Goal: Task Accomplishment & Management: Manage account settings

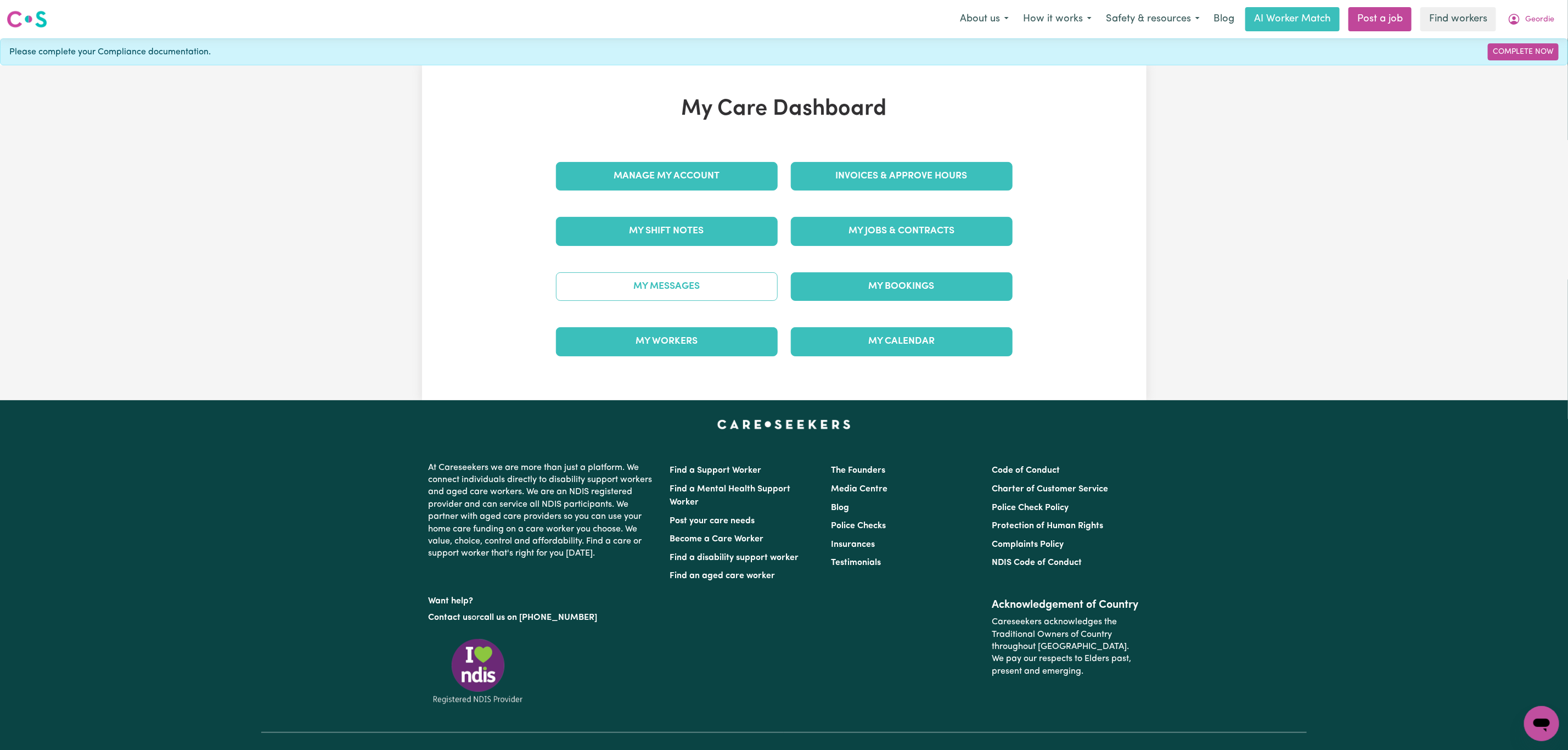
click at [743, 278] on link "My Messages" at bounding box center [667, 286] width 222 height 28
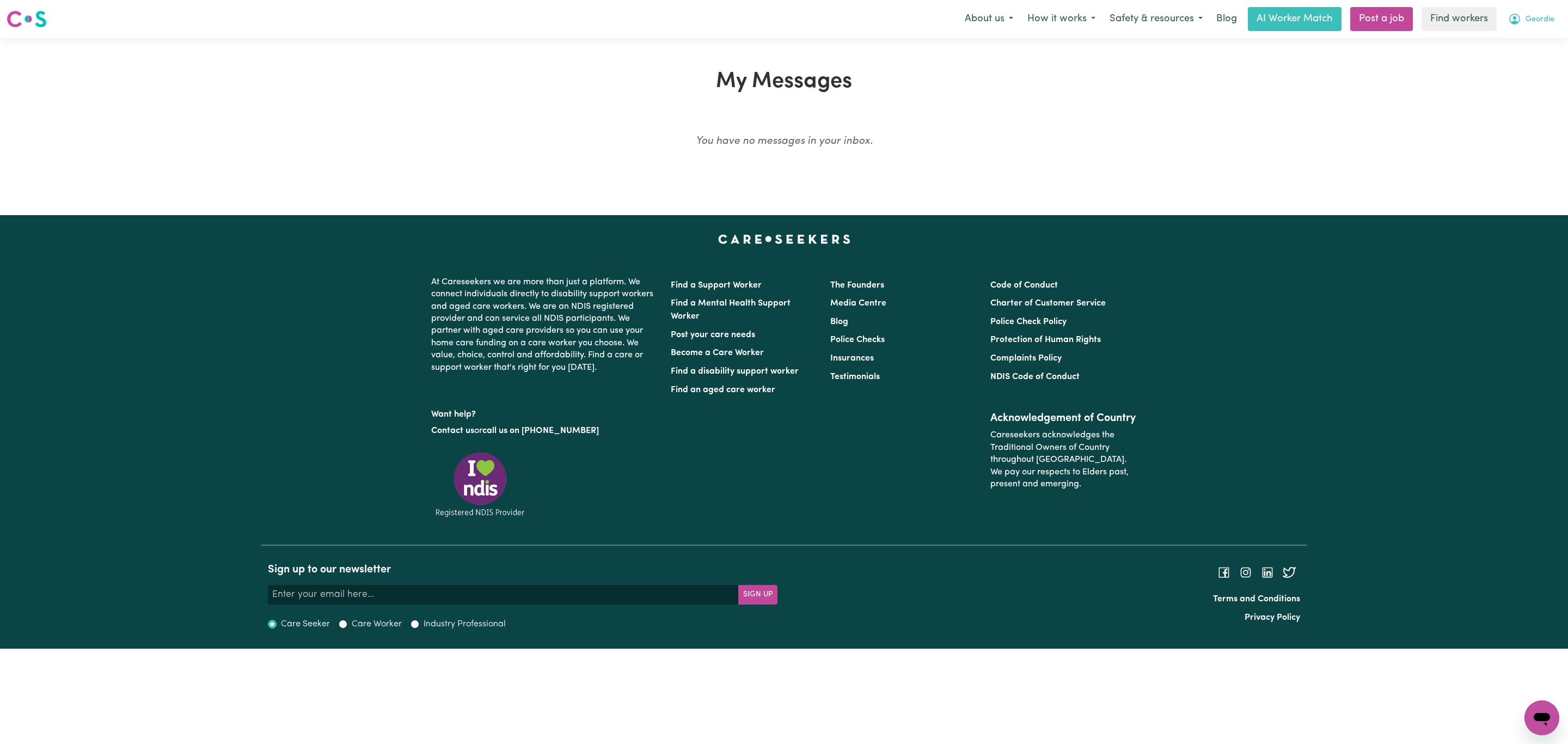
click at [1521, 14] on icon "My Account" at bounding box center [1514, 19] width 13 height 13
click at [1518, 33] on link "My Dashboard" at bounding box center [1518, 42] width 86 height 21
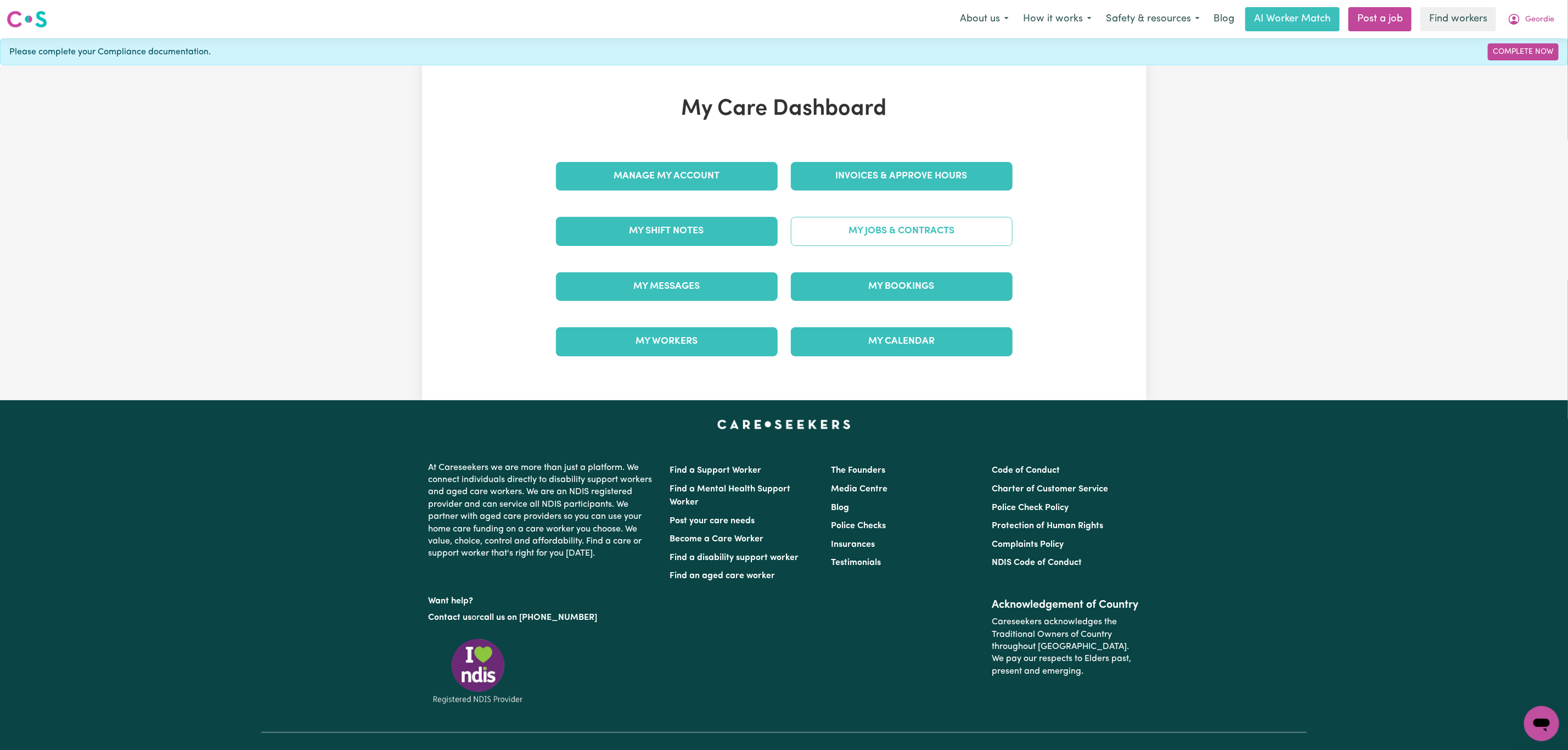
click at [863, 226] on link "My Jobs & Contracts" at bounding box center [902, 231] width 222 height 28
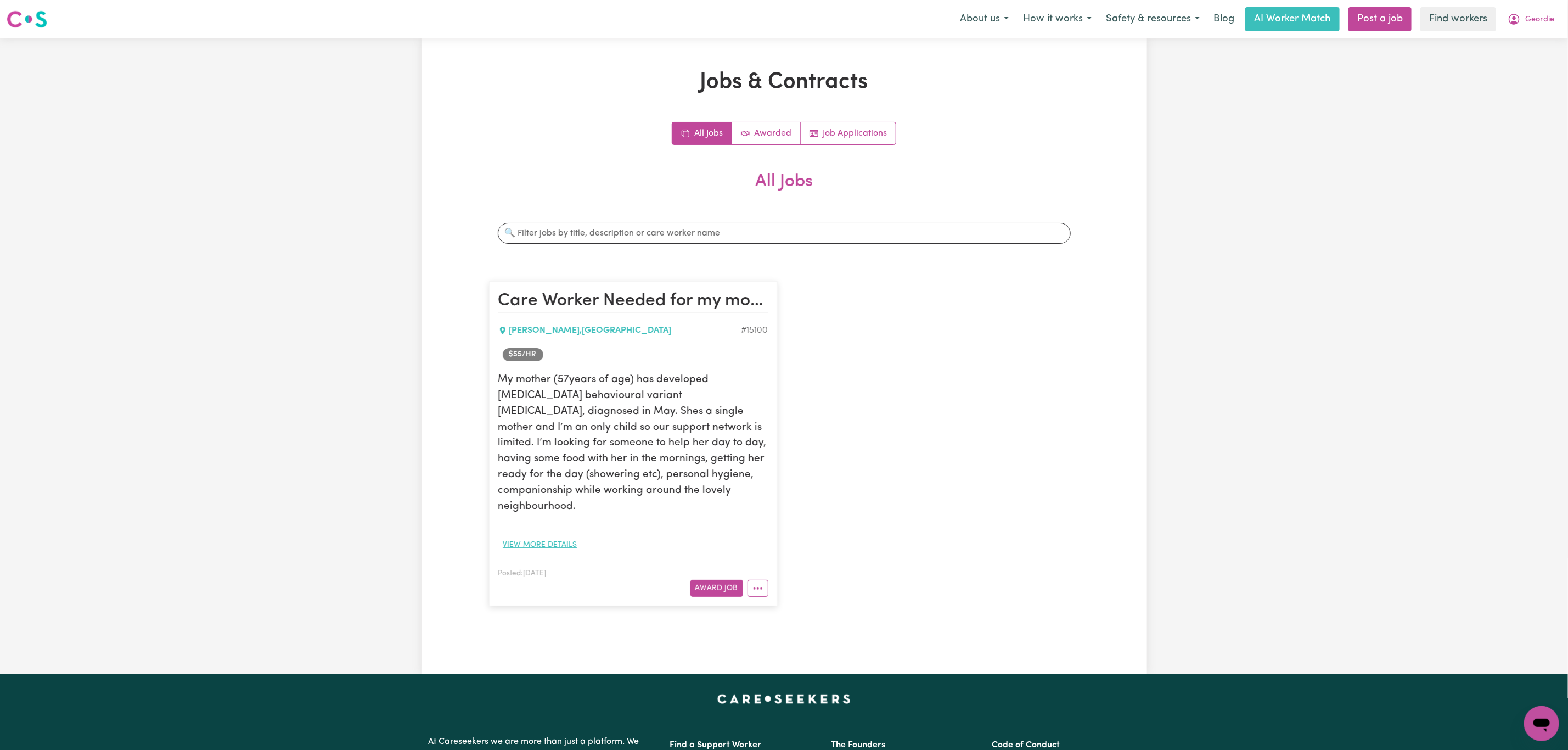
click at [516, 536] on button "View more details" at bounding box center [540, 545] width 84 height 17
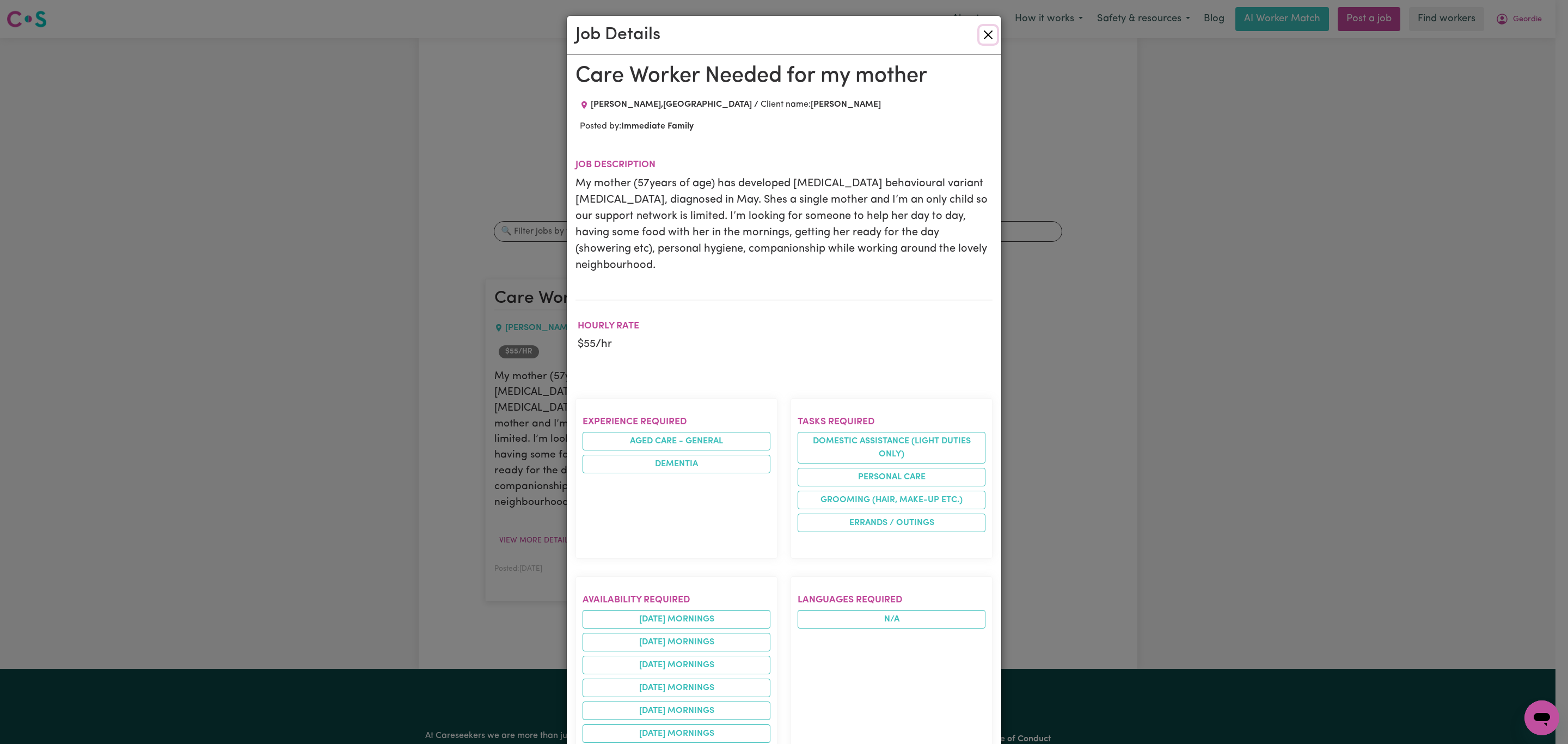
click at [979, 28] on button "Close" at bounding box center [988, 34] width 17 height 17
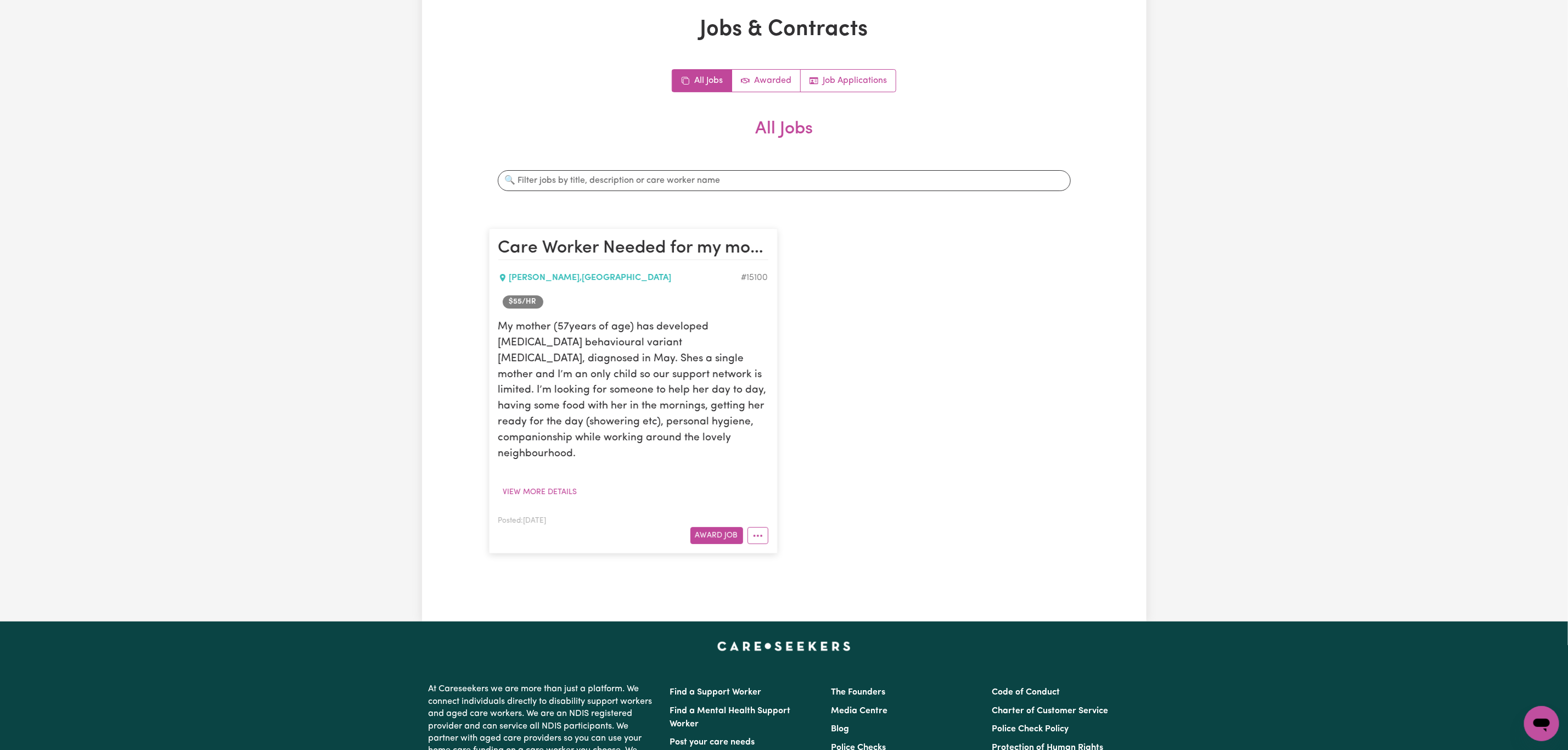
scroll to position [83, 0]
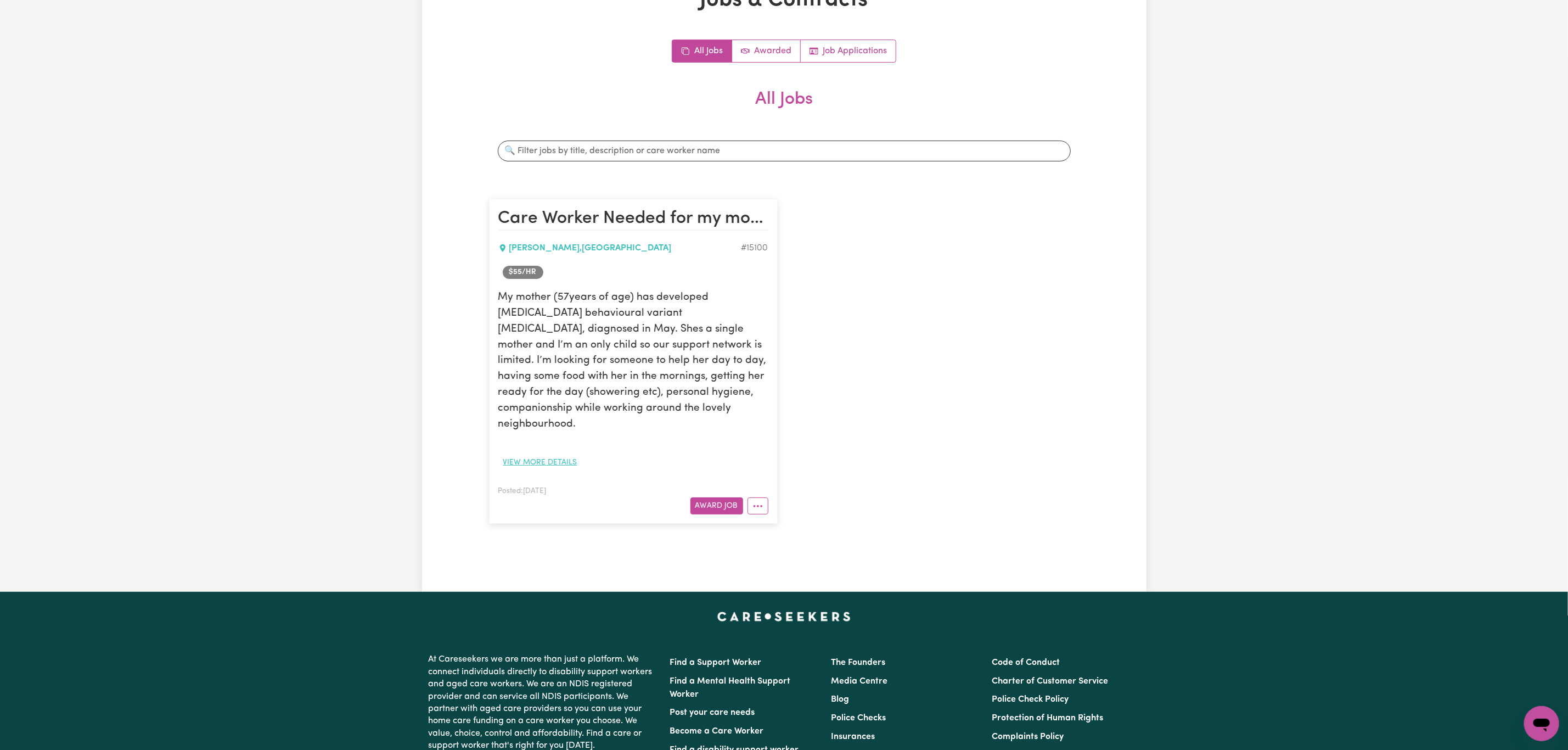
click at [553, 454] on button "View more details" at bounding box center [540, 463] width 84 height 17
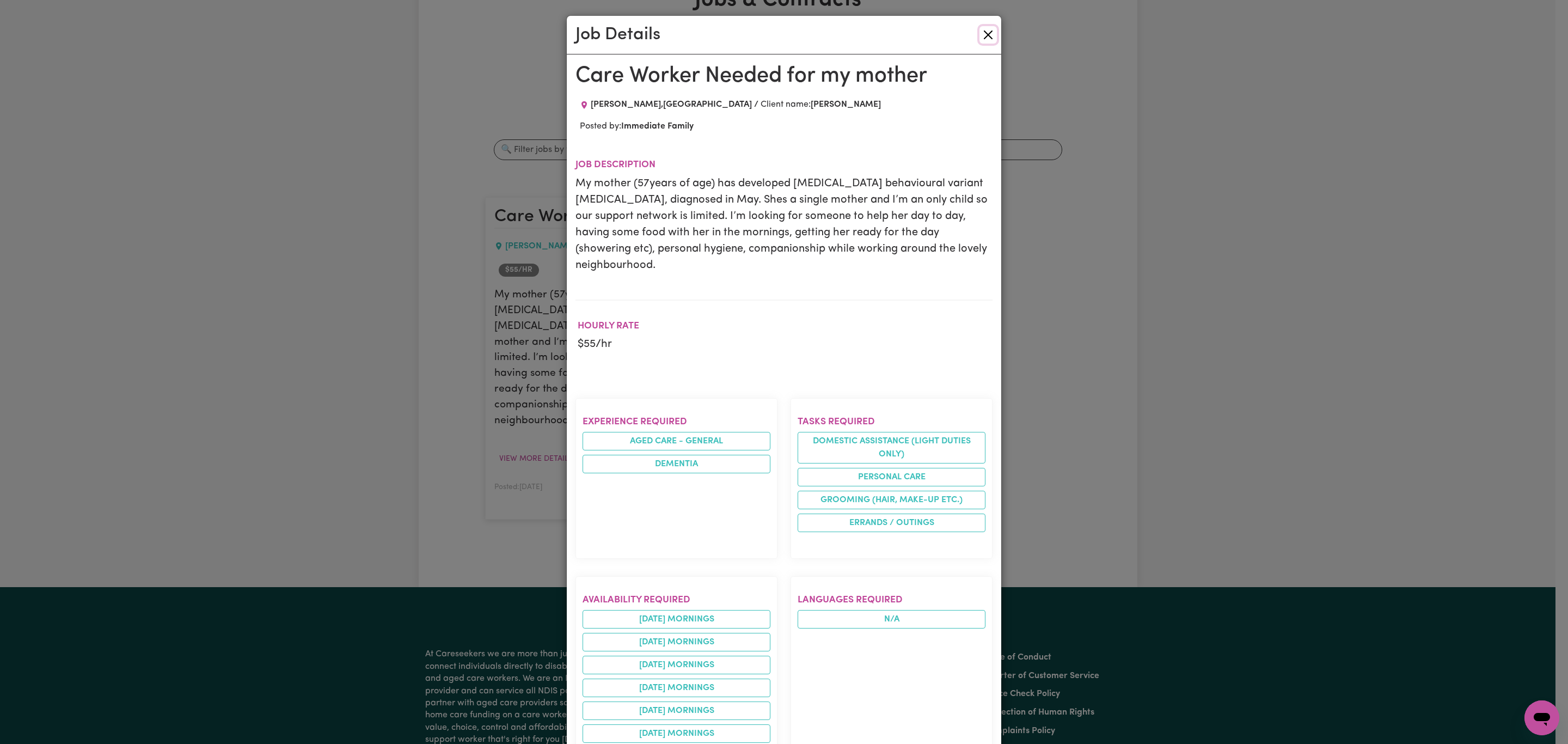
click at [981, 30] on button "Close" at bounding box center [988, 34] width 17 height 17
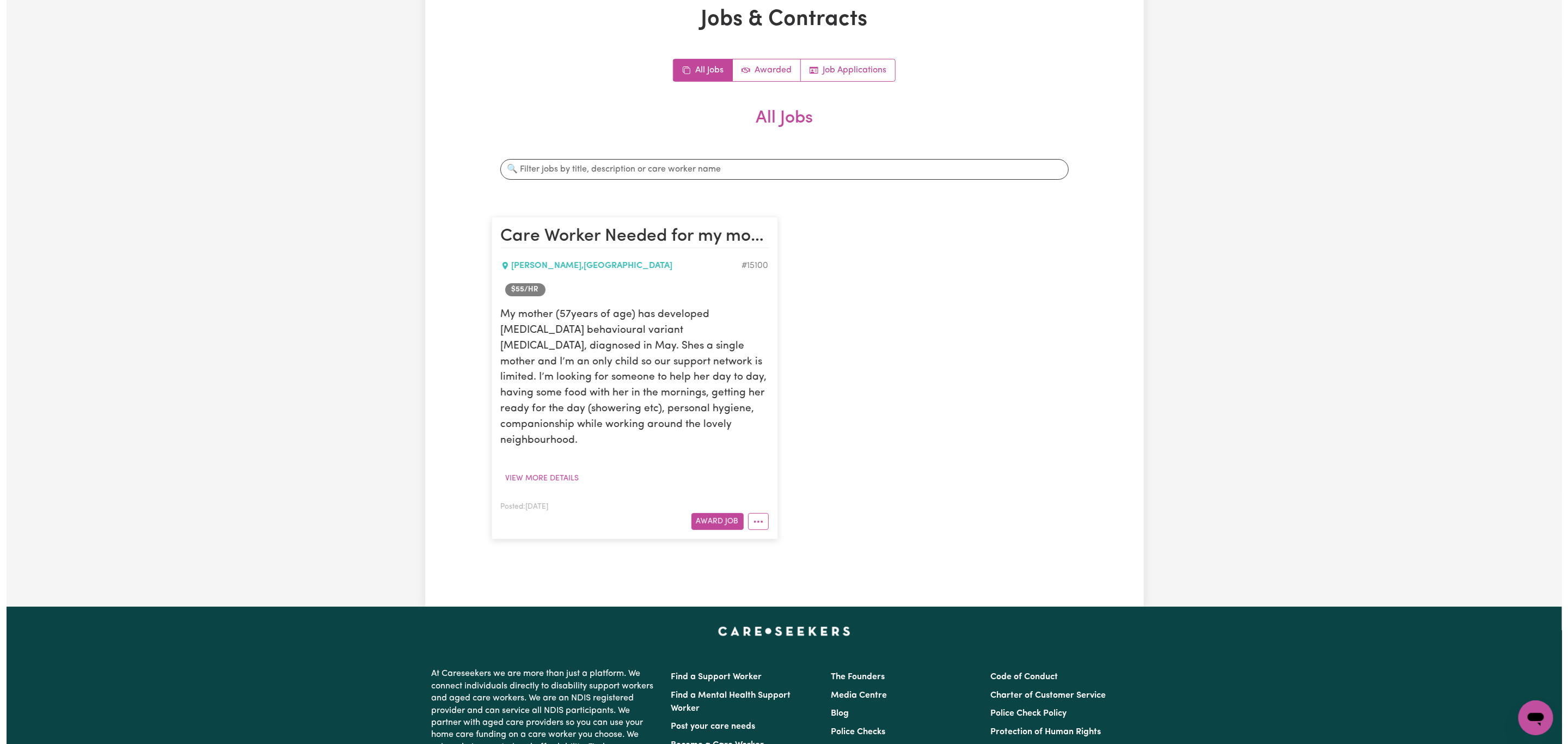
scroll to position [0, 0]
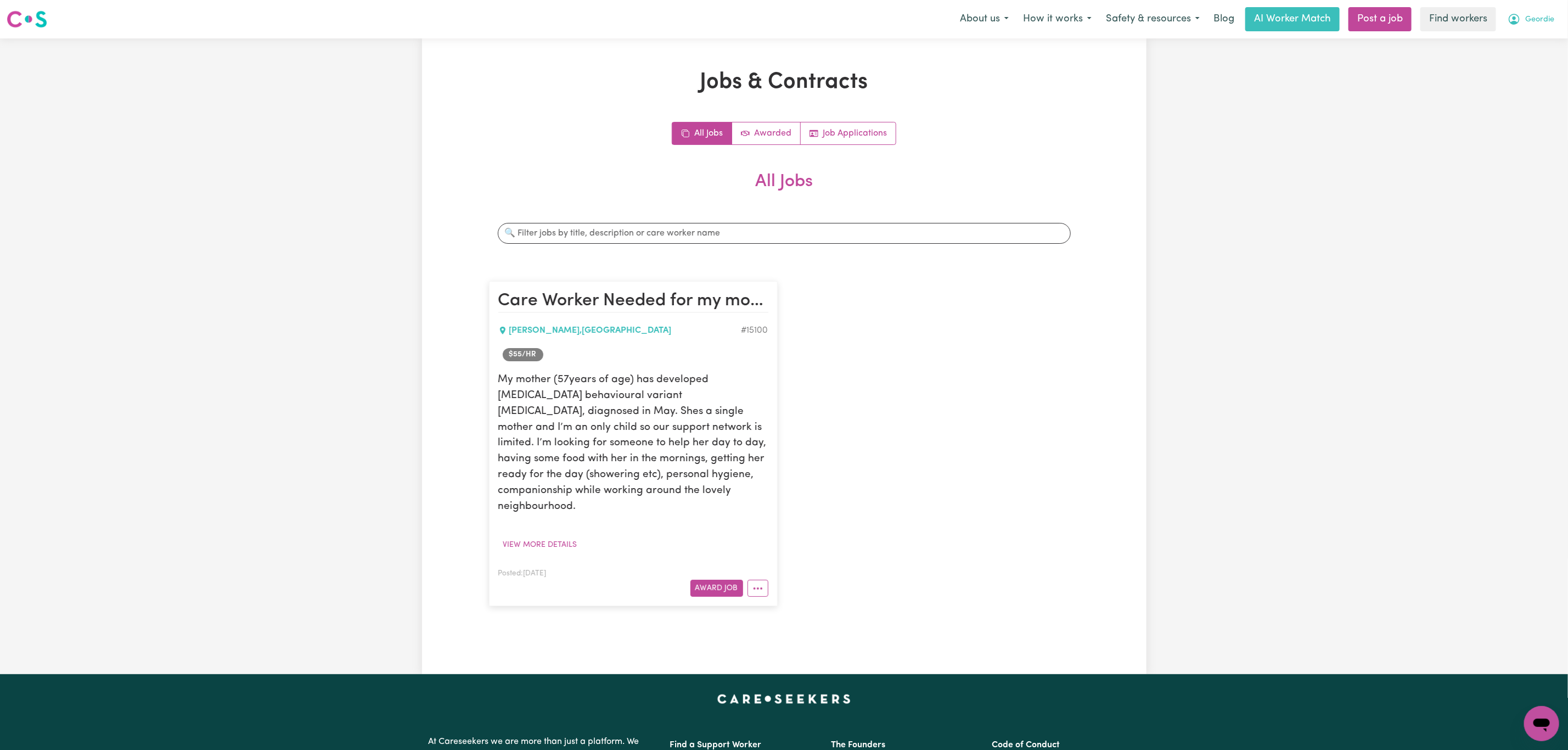
click at [1545, 15] on span "Geordie" at bounding box center [1540, 20] width 29 height 12
click at [1527, 43] on link "My Dashboard" at bounding box center [1518, 43] width 87 height 21
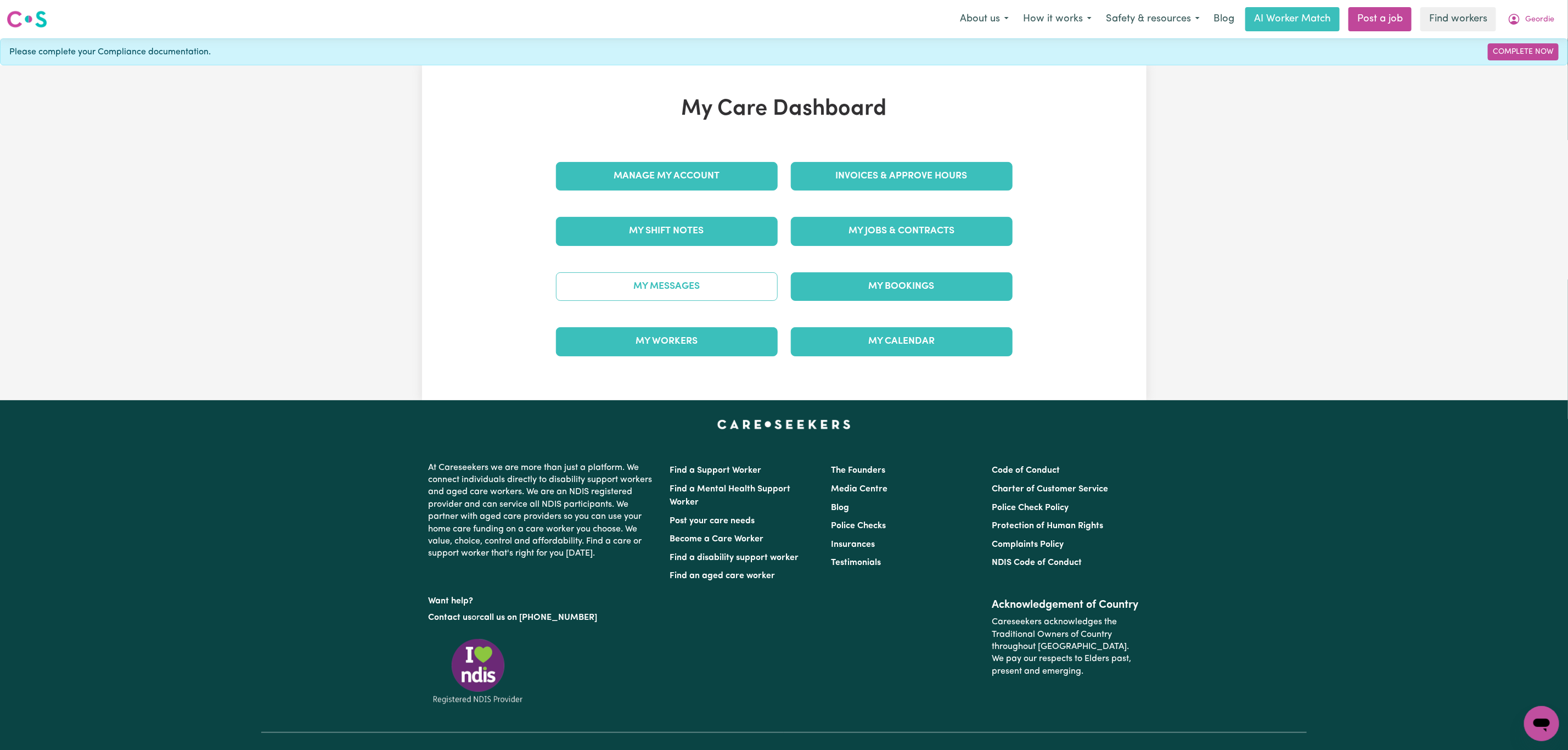
click at [586, 288] on link "My Messages" at bounding box center [667, 286] width 222 height 28
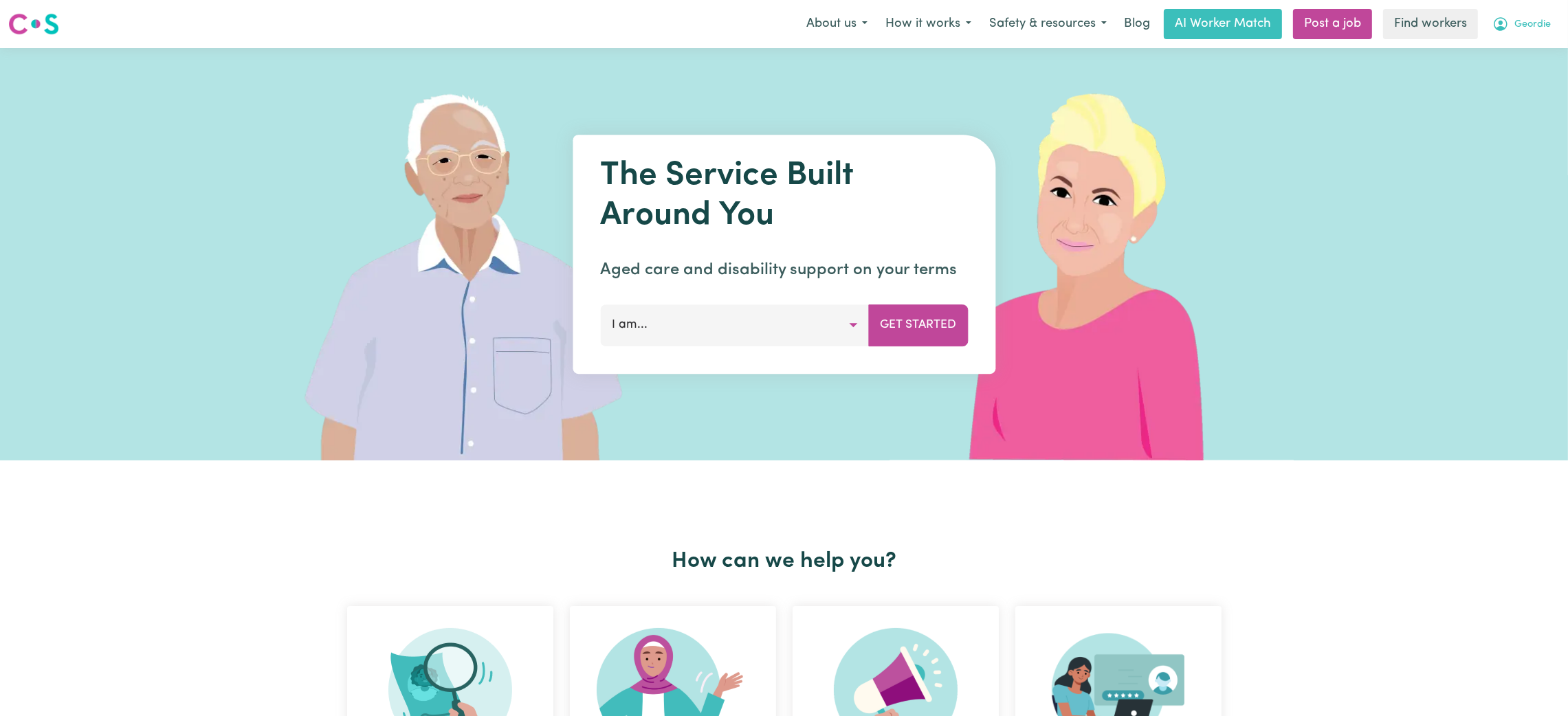
click at [1539, 24] on span "Geordie" at bounding box center [1532, 24] width 36 height 15
drag, startPoint x: 1482, startPoint y: 73, endPoint x: 1494, endPoint y: 64, distance: 15.0
click at [1482, 73] on link "Logout" at bounding box center [1505, 79] width 109 height 26
